Goal: Task Accomplishment & Management: Manage account settings

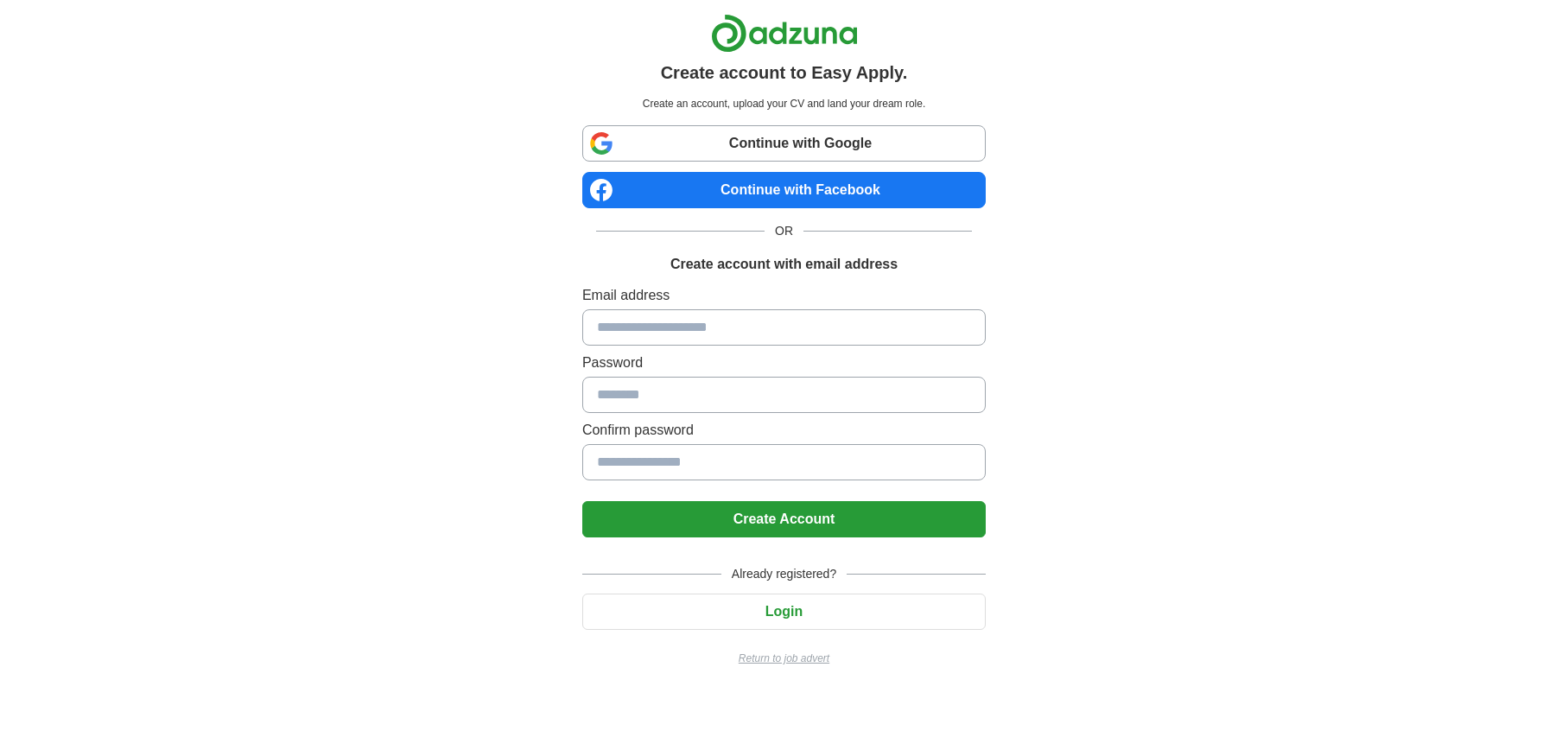
click at [701, 327] on input at bounding box center [784, 327] width 404 height 37
click at [1212, 358] on div "Create account to Easy Apply. Create an account, upload your CV and land your d…" at bounding box center [784, 347] width 1079 height 694
click at [807, 609] on button "Login" at bounding box center [784, 611] width 404 height 37
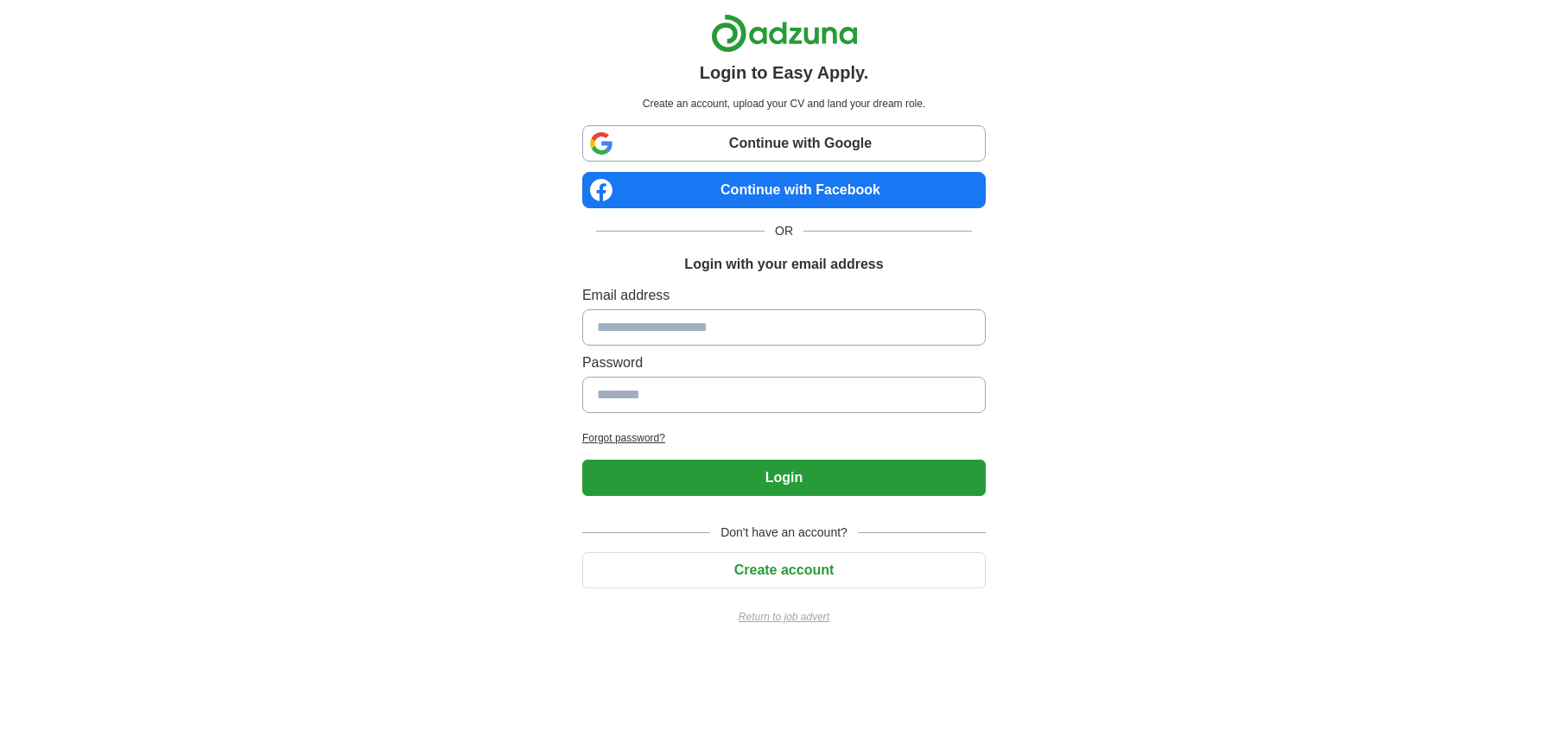
click at [766, 337] on input at bounding box center [784, 327] width 404 height 37
type input "**********"
click at [658, 438] on h2 "Forgot password?" at bounding box center [784, 438] width 404 height 16
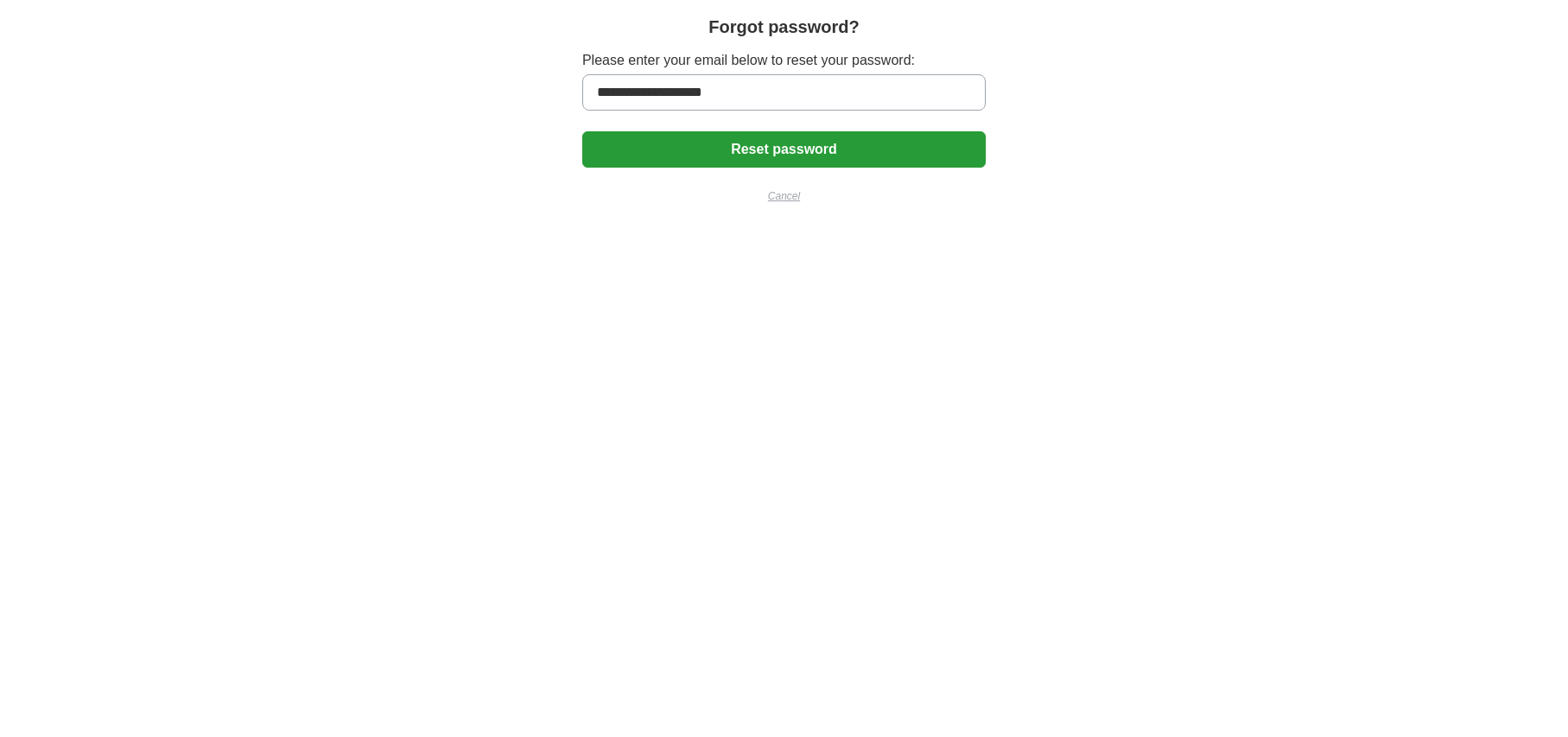
click at [833, 160] on button "Reset password" at bounding box center [784, 149] width 404 height 37
